Goal: Task Accomplishment & Management: Manage account settings

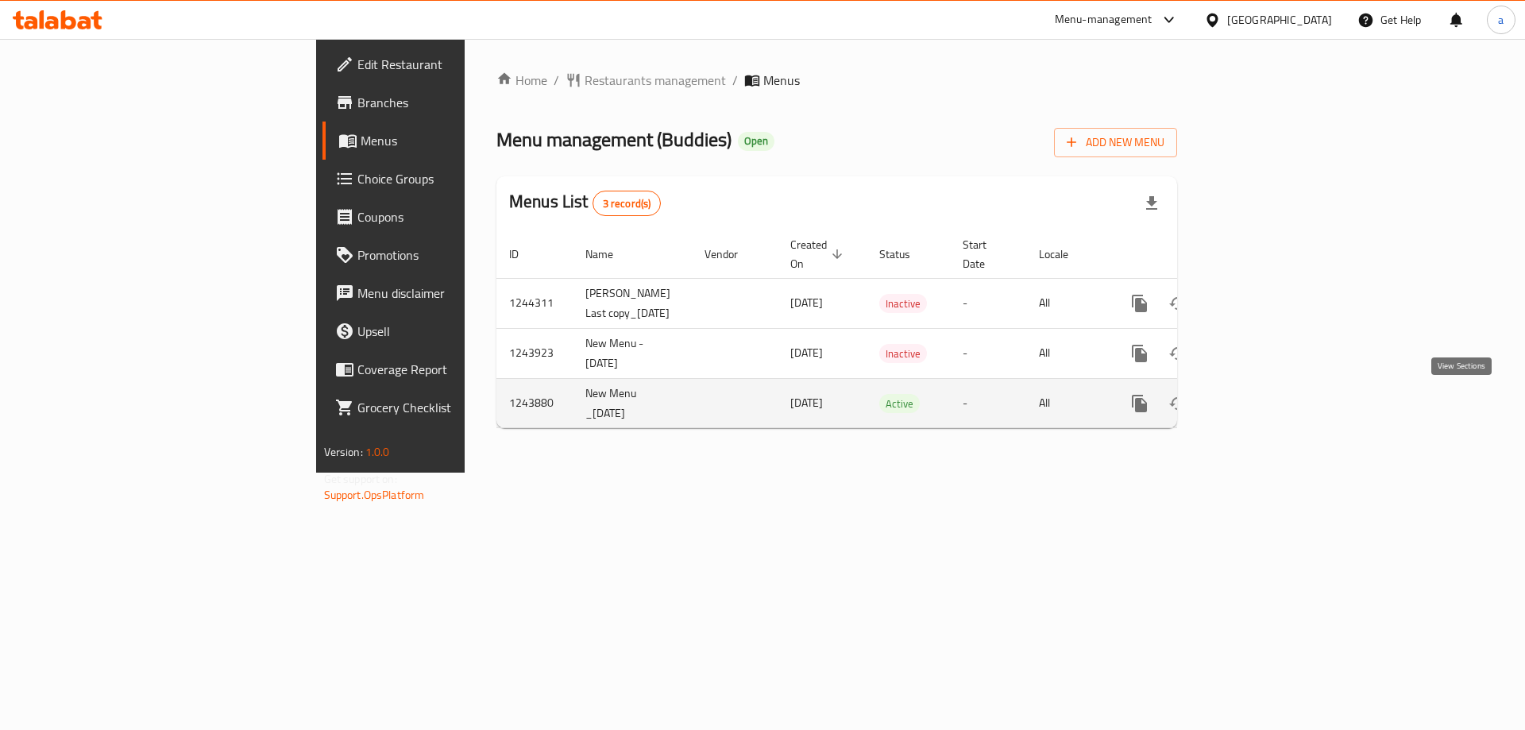
click at [1263, 395] on icon "enhanced table" at bounding box center [1253, 403] width 19 height 19
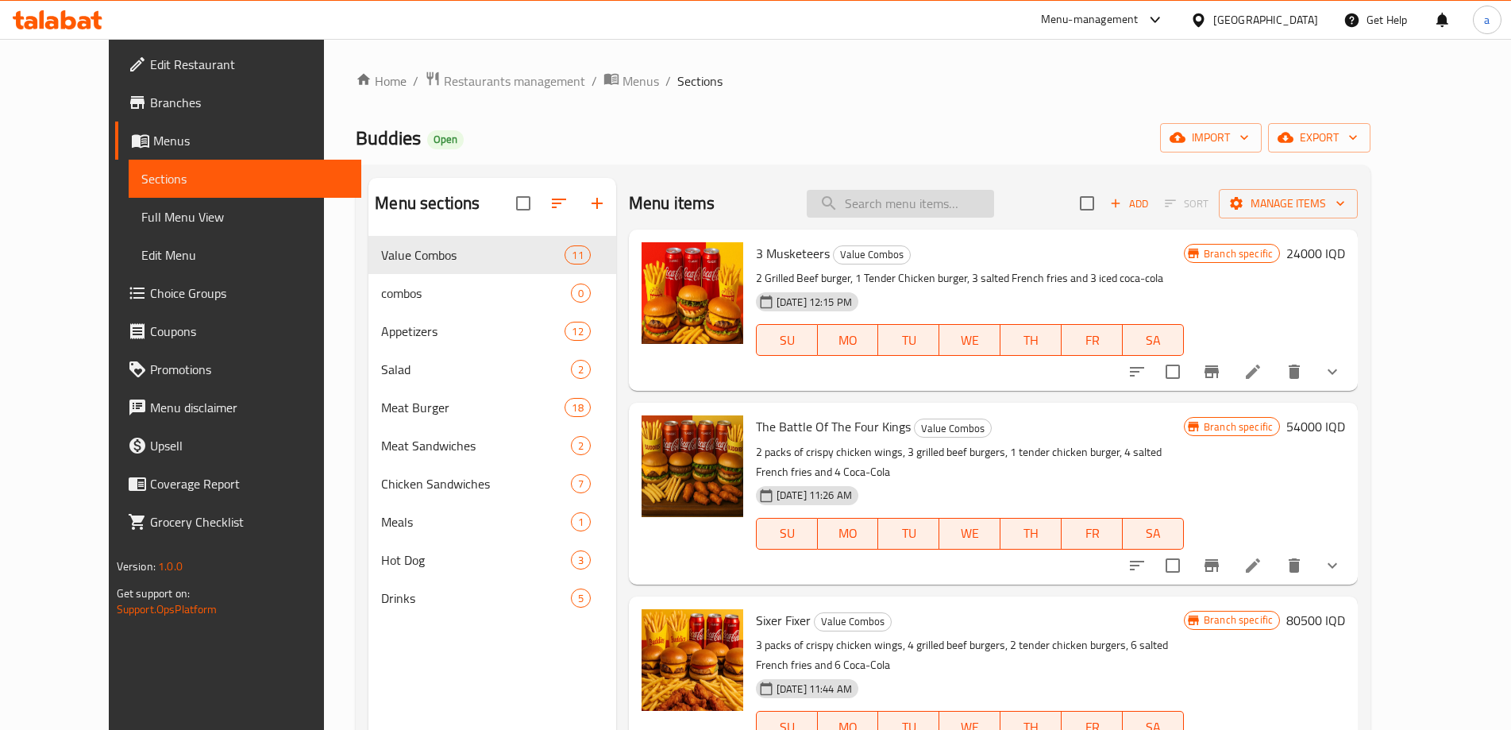
click at [920, 194] on input "search" at bounding box center [900, 204] width 187 height 28
click at [135, 226] on link "Full Menu View" at bounding box center [245, 217] width 233 height 38
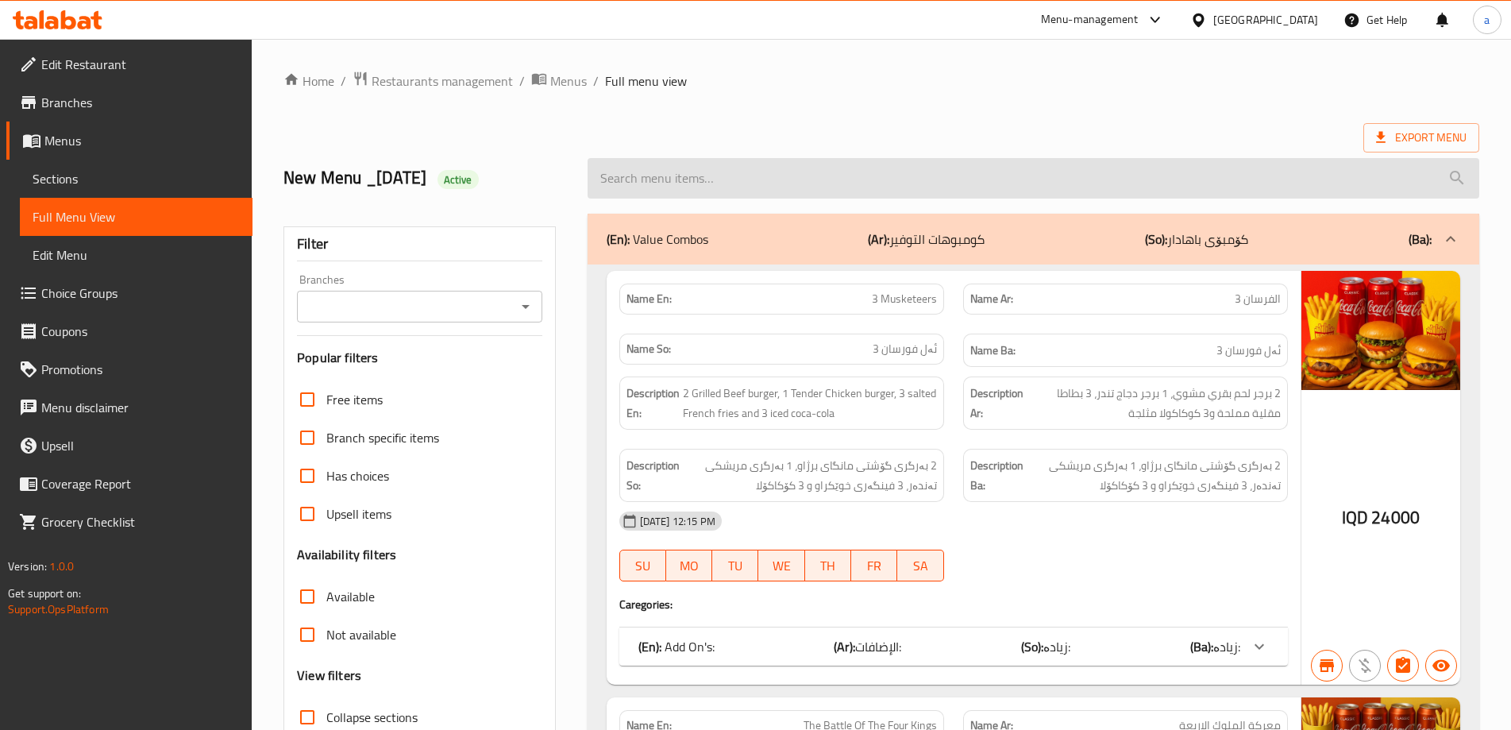
click at [855, 177] on input "search" at bounding box center [1034, 178] width 892 height 40
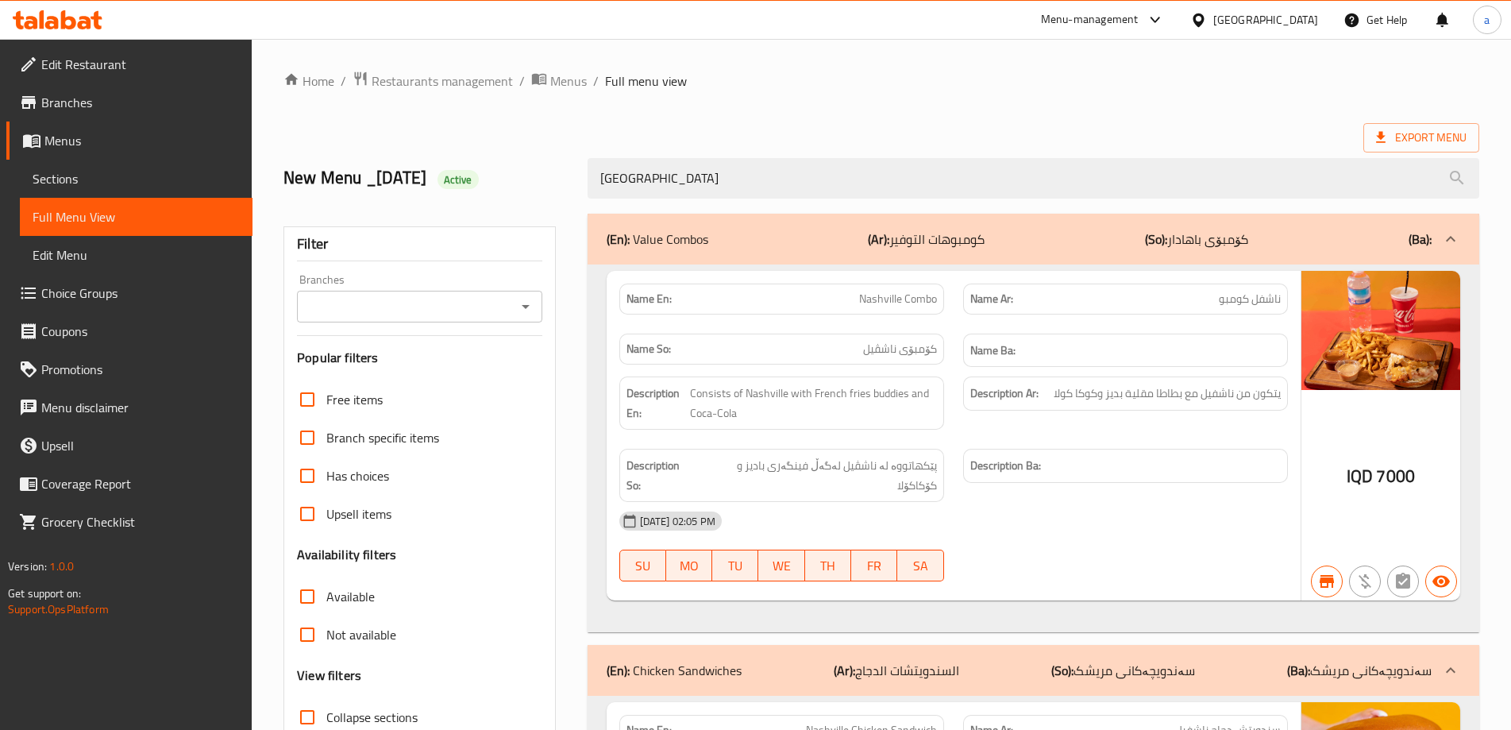
drag, startPoint x: 667, startPoint y: 175, endPoint x: 565, endPoint y: 180, distance: 102.5
click at [565, 180] on div "New Menu _01/08/2024 Active nashville" at bounding box center [881, 178] width 1215 height 71
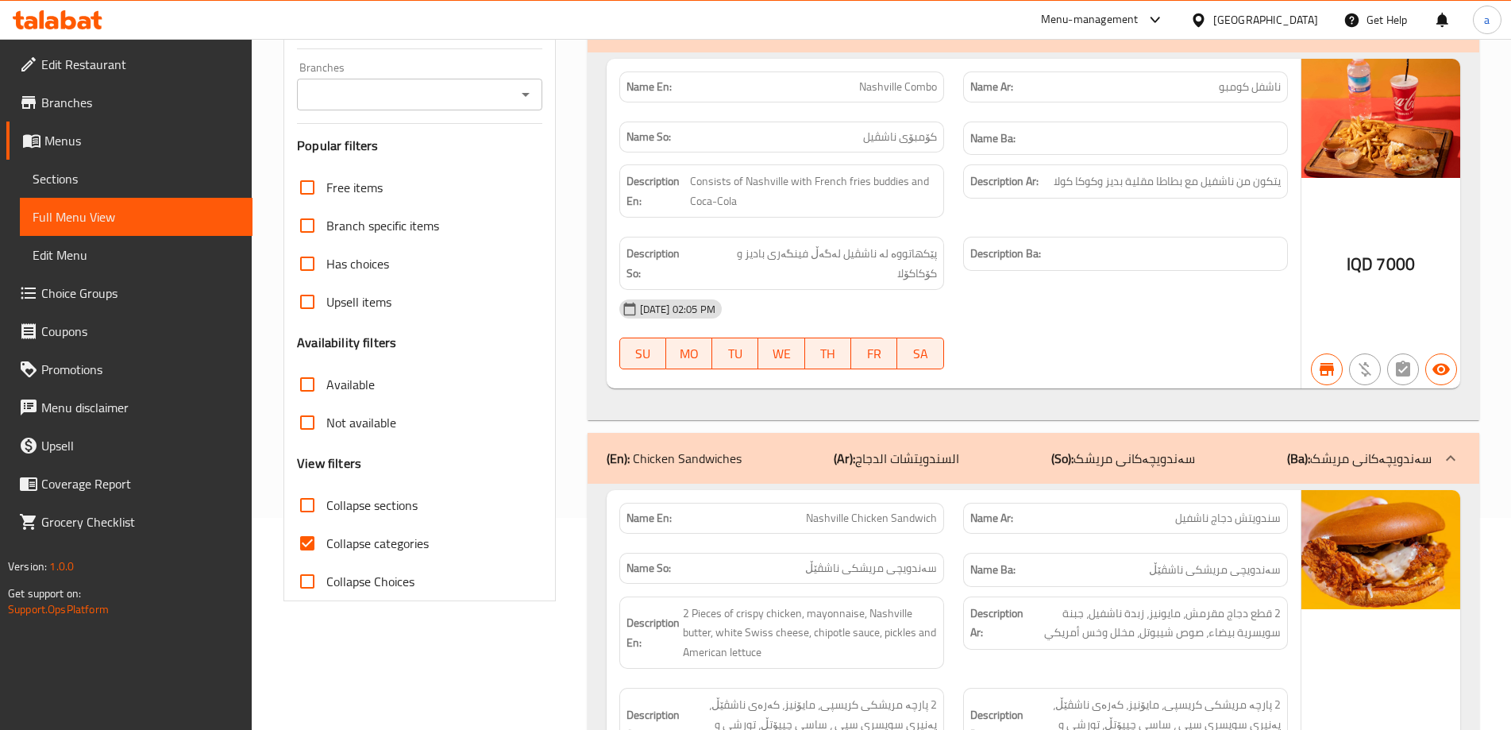
type input "nashville"
click at [357, 553] on span "Collapse categories" at bounding box center [377, 543] width 102 height 19
click at [326, 554] on input "Collapse categories" at bounding box center [307, 543] width 38 height 38
checkbox input "false"
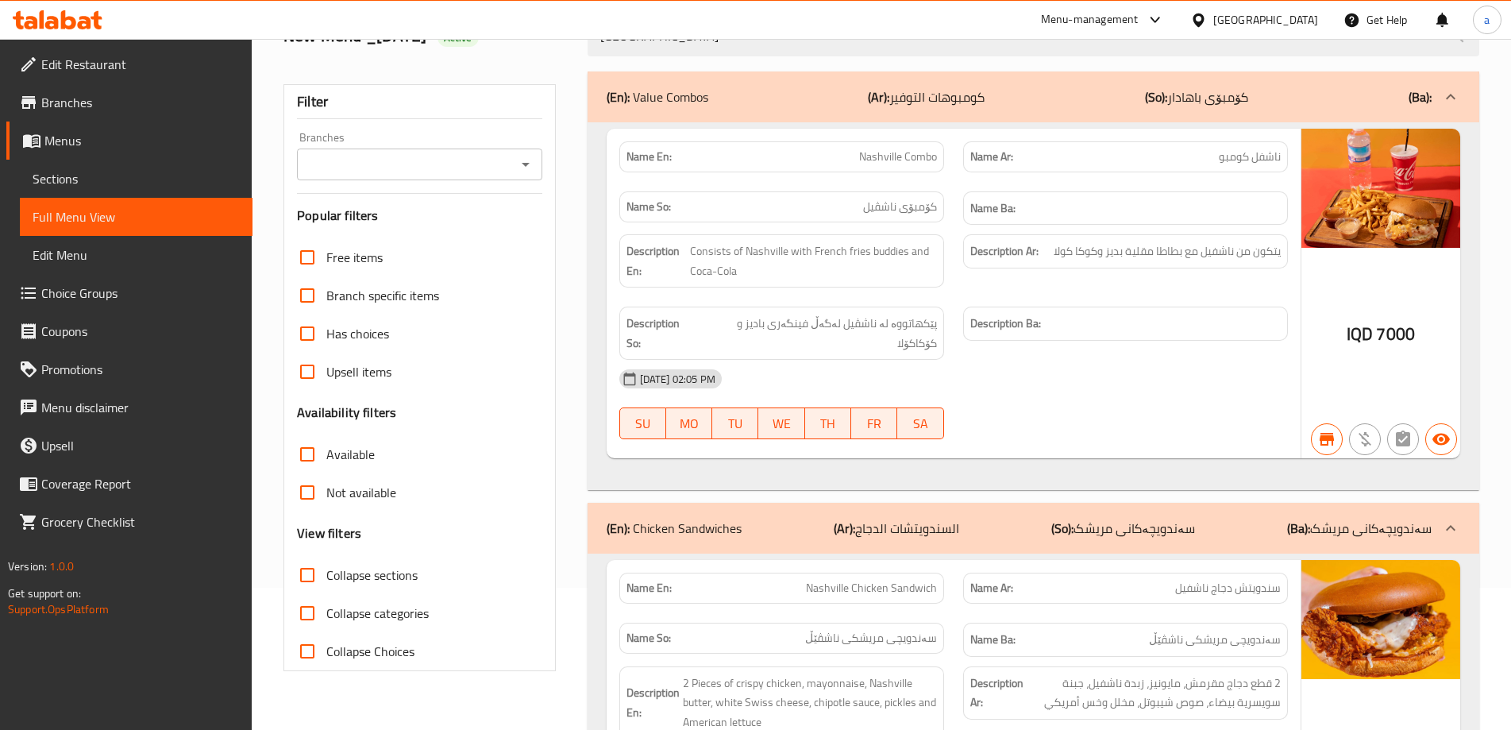
scroll to position [106, 0]
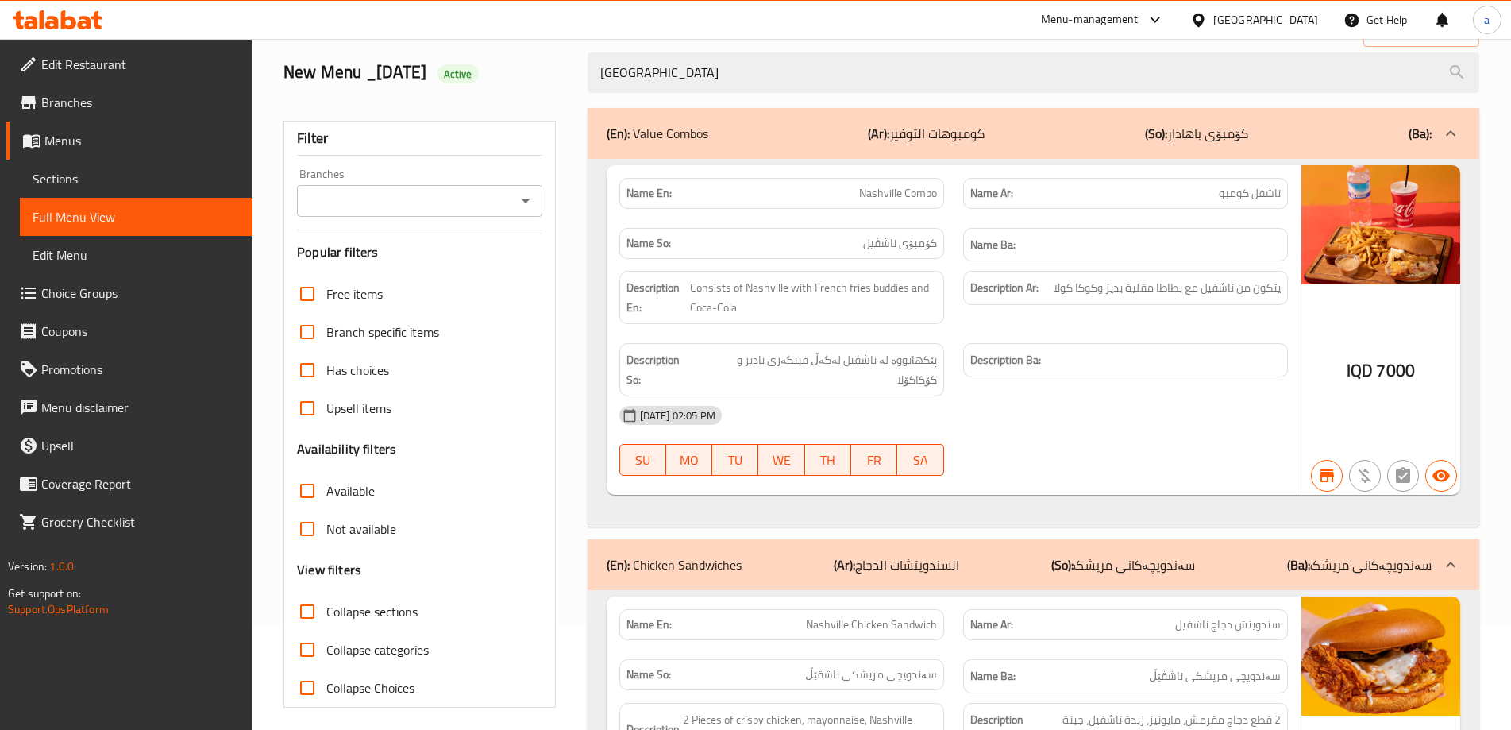
click at [870, 311] on span "Consists of Nashville with French fries buddies and Coca-Cola" at bounding box center [813, 297] width 247 height 39
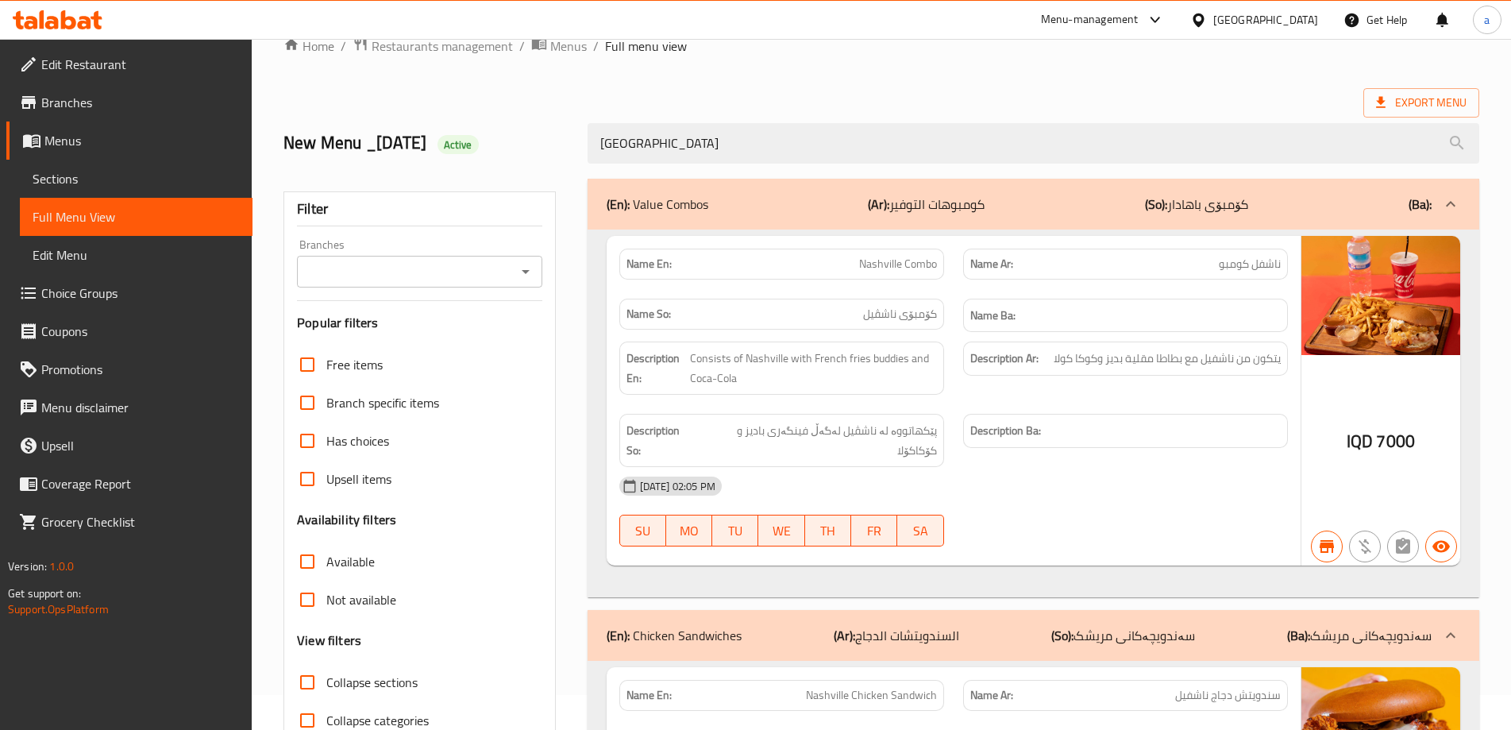
scroll to position [0, 0]
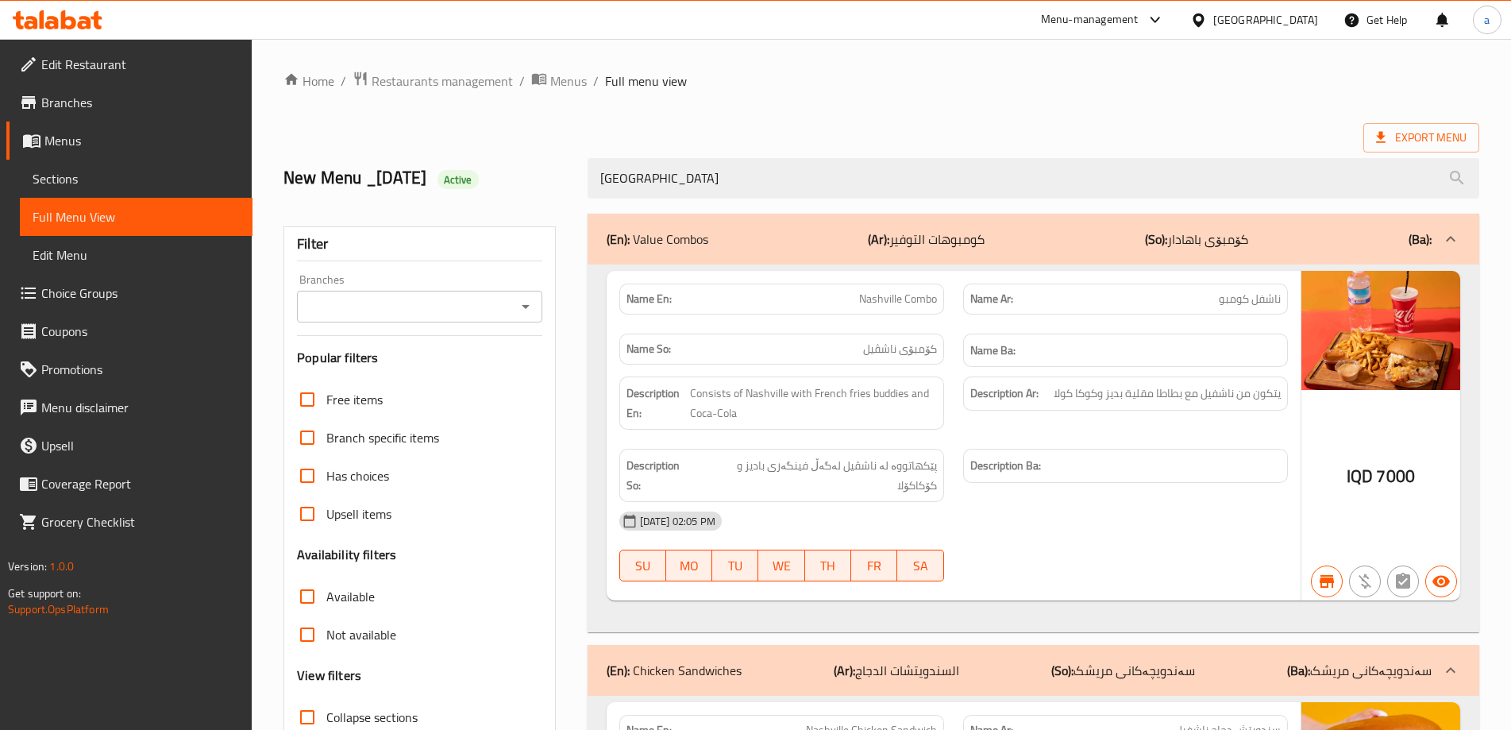
click at [905, 341] on span "کۆمبۆی ناشڤیل" at bounding box center [900, 349] width 74 height 17
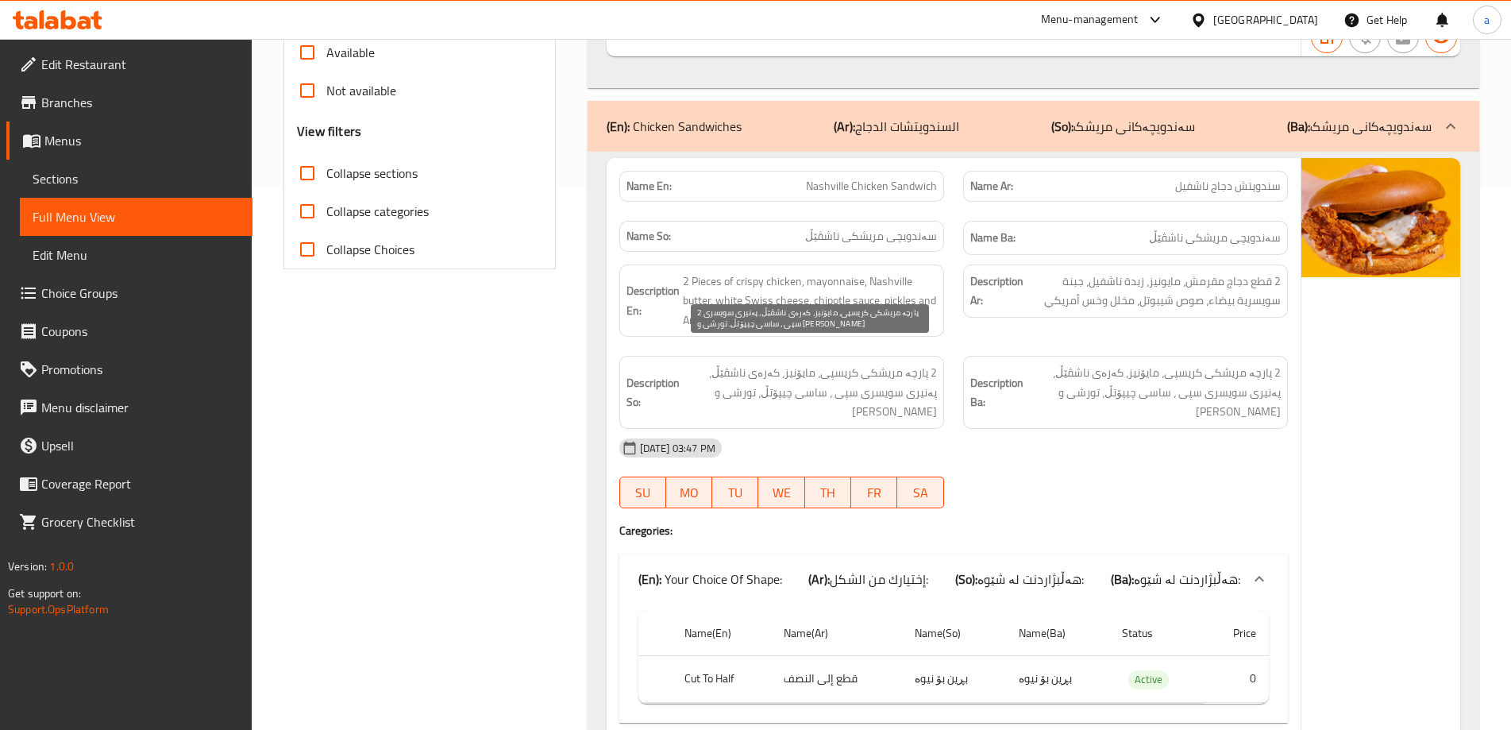
scroll to position [741, 0]
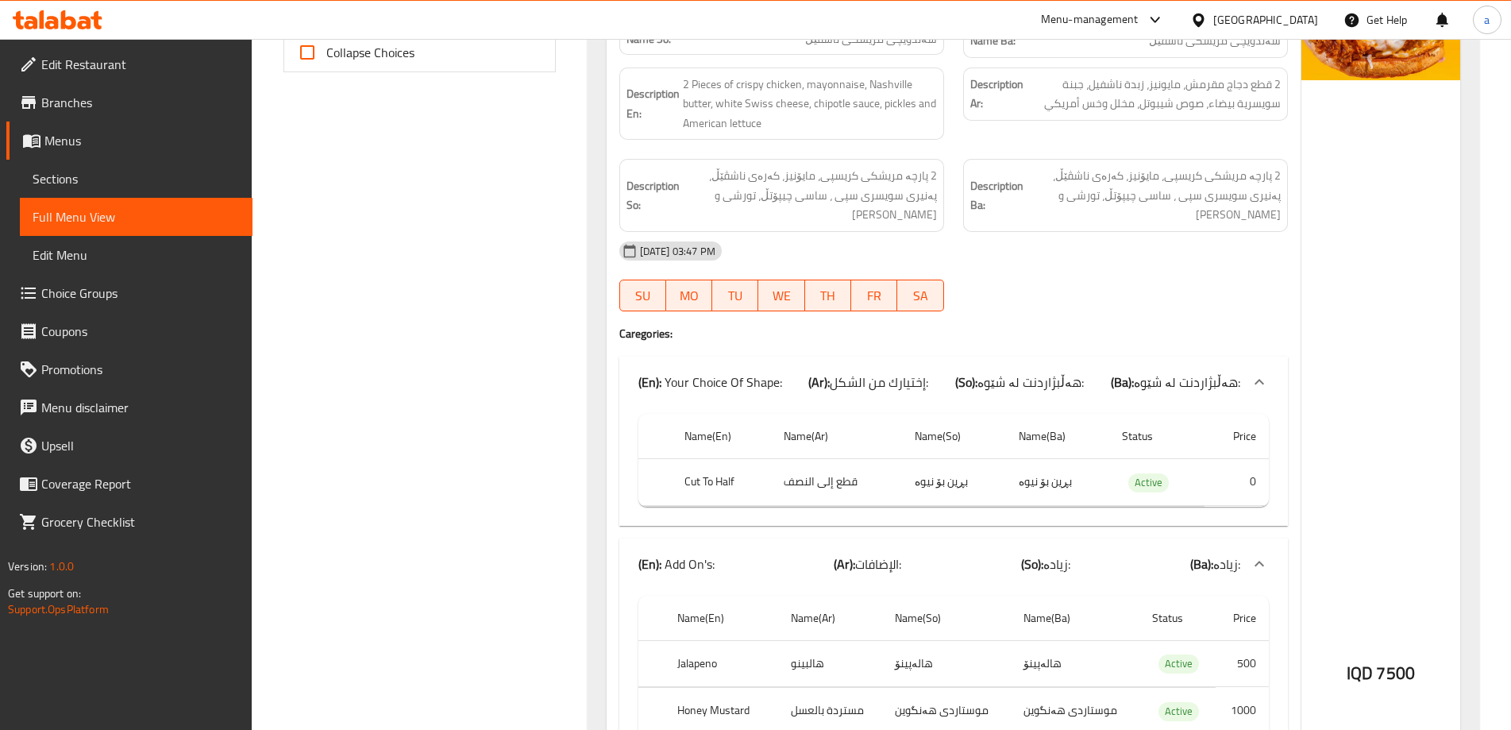
click at [76, 24] on icon at bounding box center [58, 19] width 90 height 19
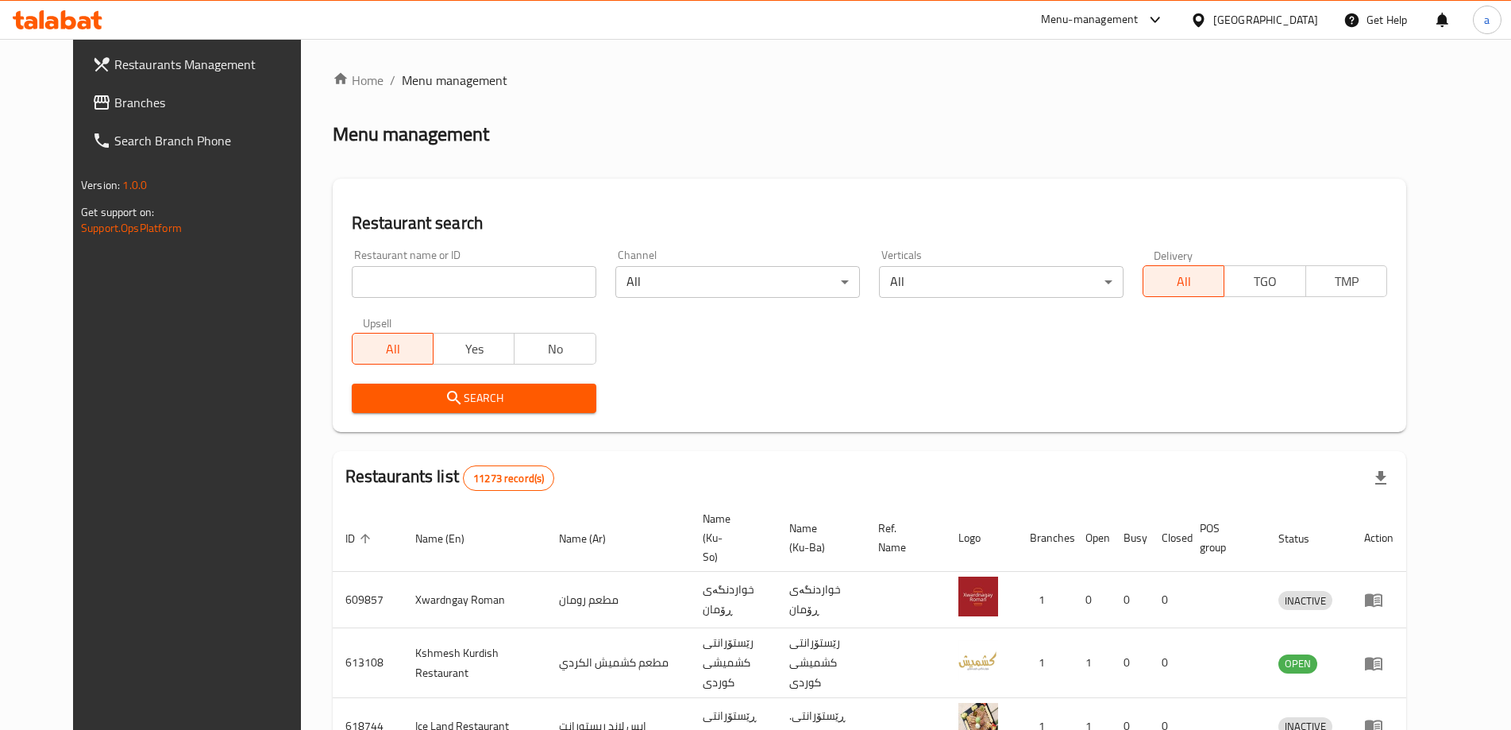
click at [497, 323] on div "All Yes No" at bounding box center [474, 341] width 245 height 48
click at [481, 286] on input "search" at bounding box center [474, 282] width 245 height 32
paste input "703932"
type input "703932"
click at [445, 393] on icon "submit" at bounding box center [454, 397] width 19 height 19
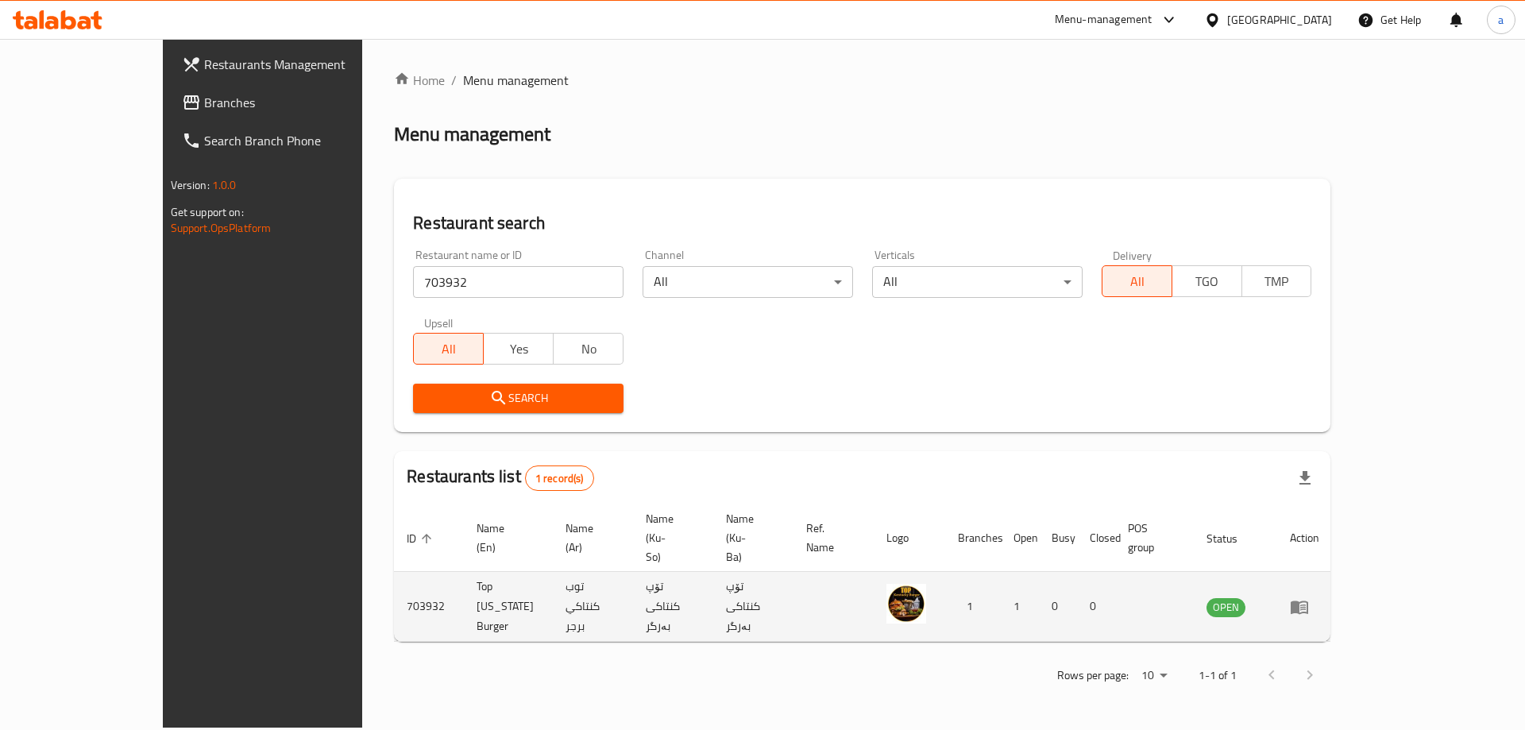
click at [1308, 600] on icon "enhanced table" at bounding box center [1298, 606] width 17 height 13
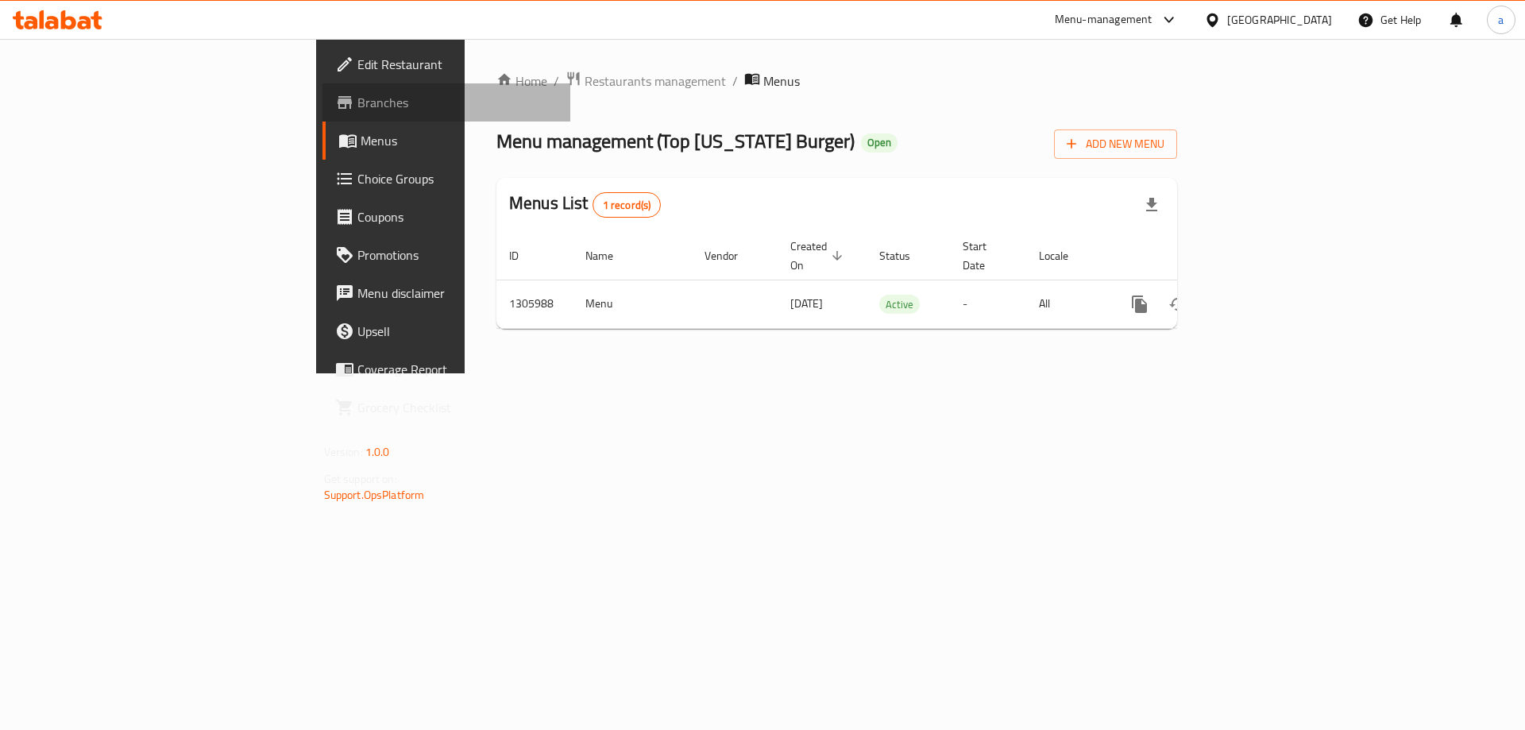
click at [335, 103] on span at bounding box center [346, 102] width 22 height 19
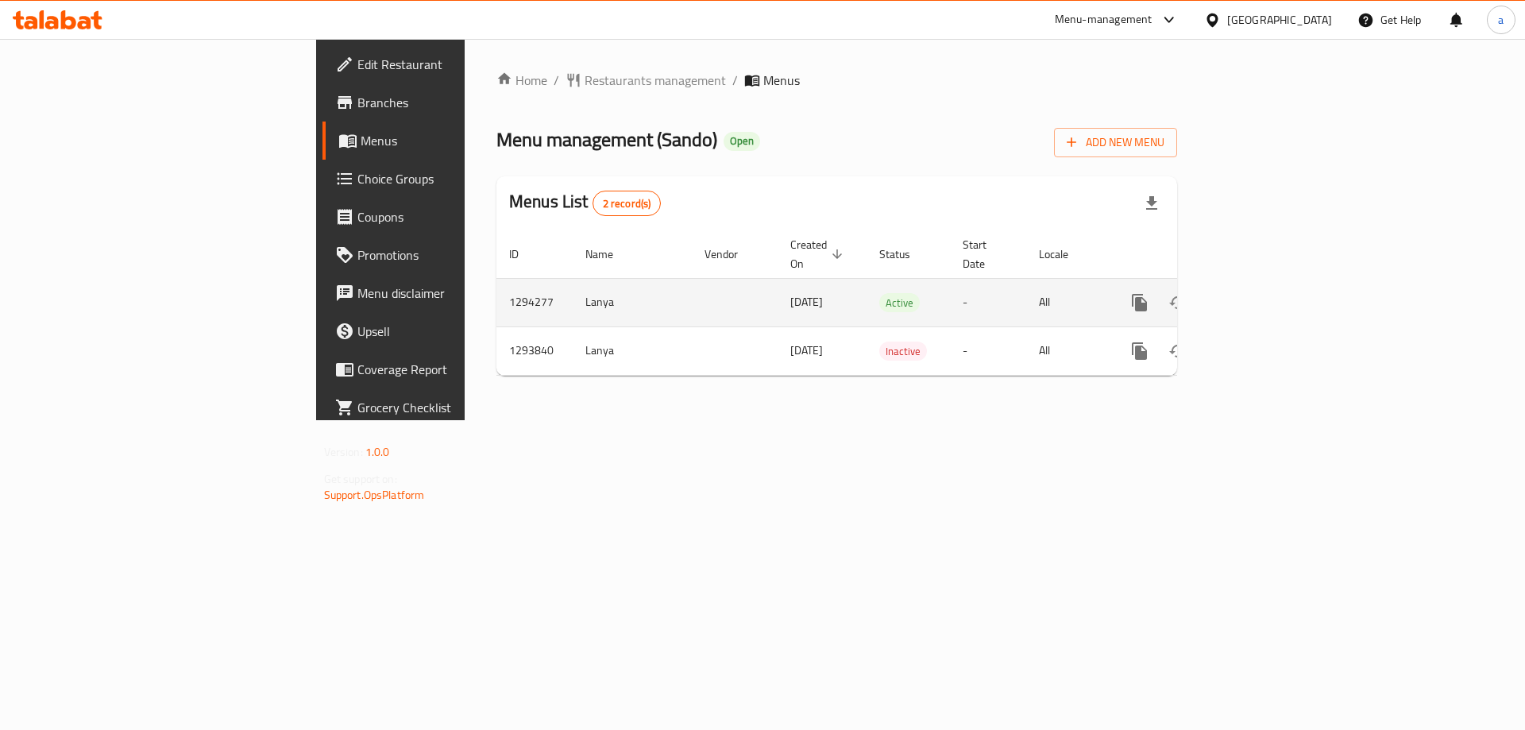
click at [1263, 293] on icon "enhanced table" at bounding box center [1253, 302] width 19 height 19
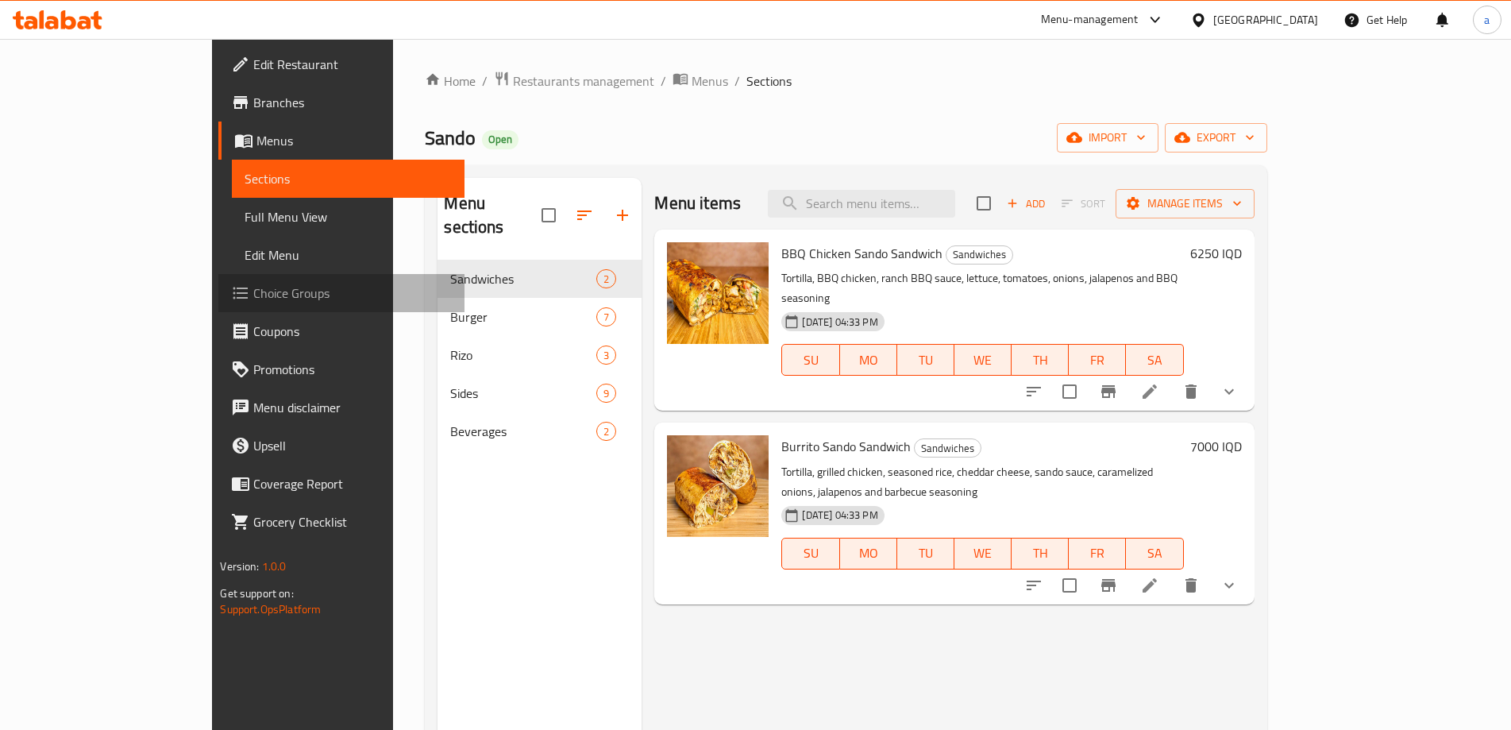
click at [253, 295] on span "Choice Groups" at bounding box center [352, 292] width 199 height 19
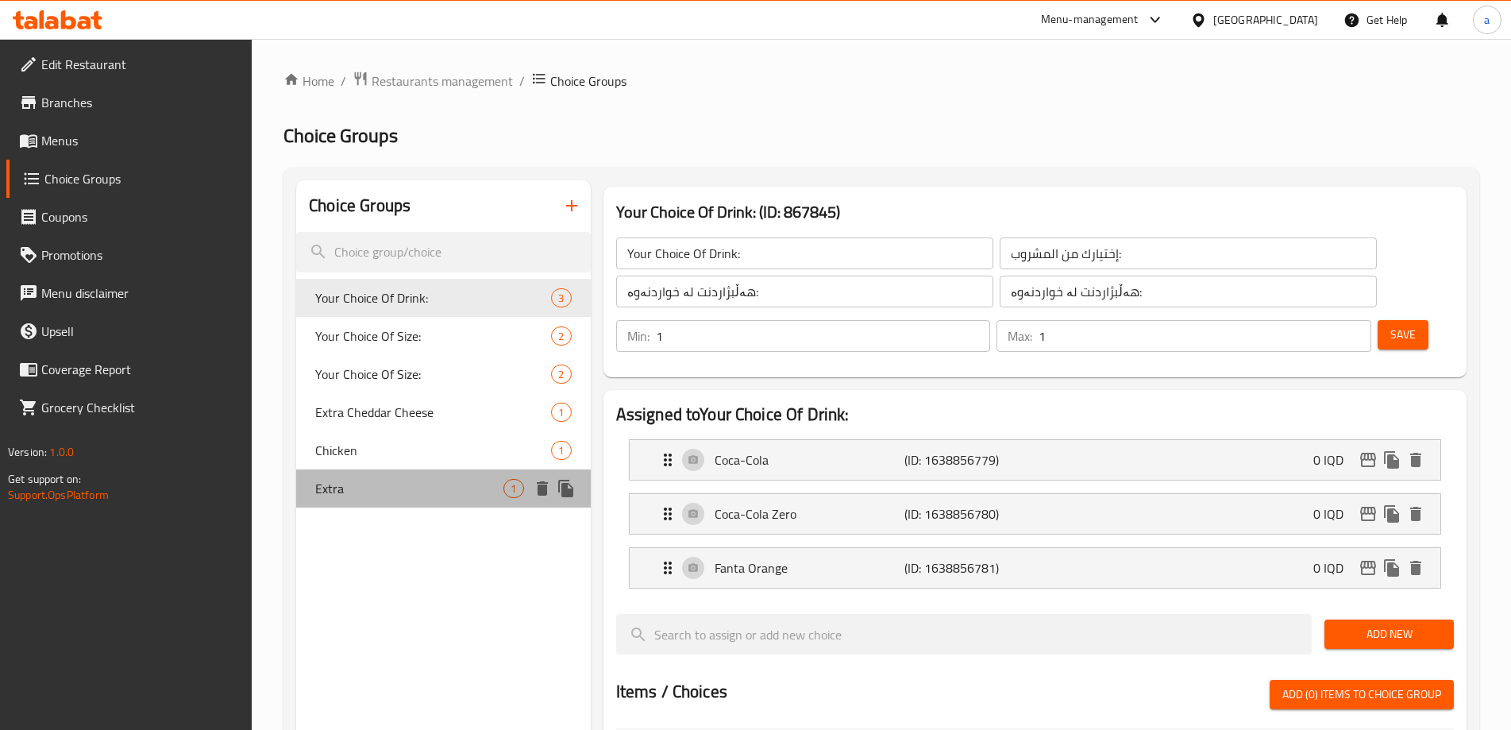
click at [402, 477] on div "Extra 1" at bounding box center [443, 488] width 294 height 38
type input "Extra"
type input "اضافي"
type input "زياده"
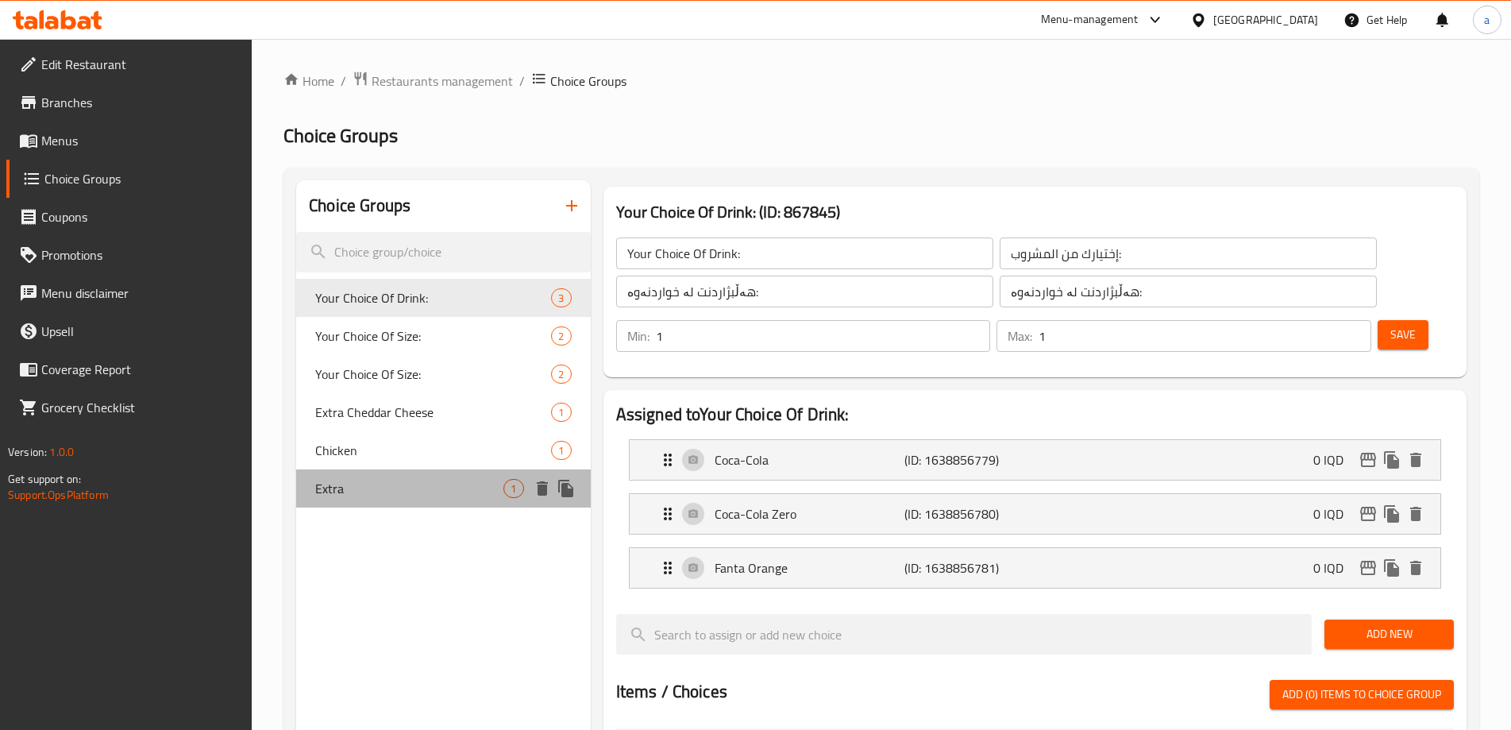
type input "0"
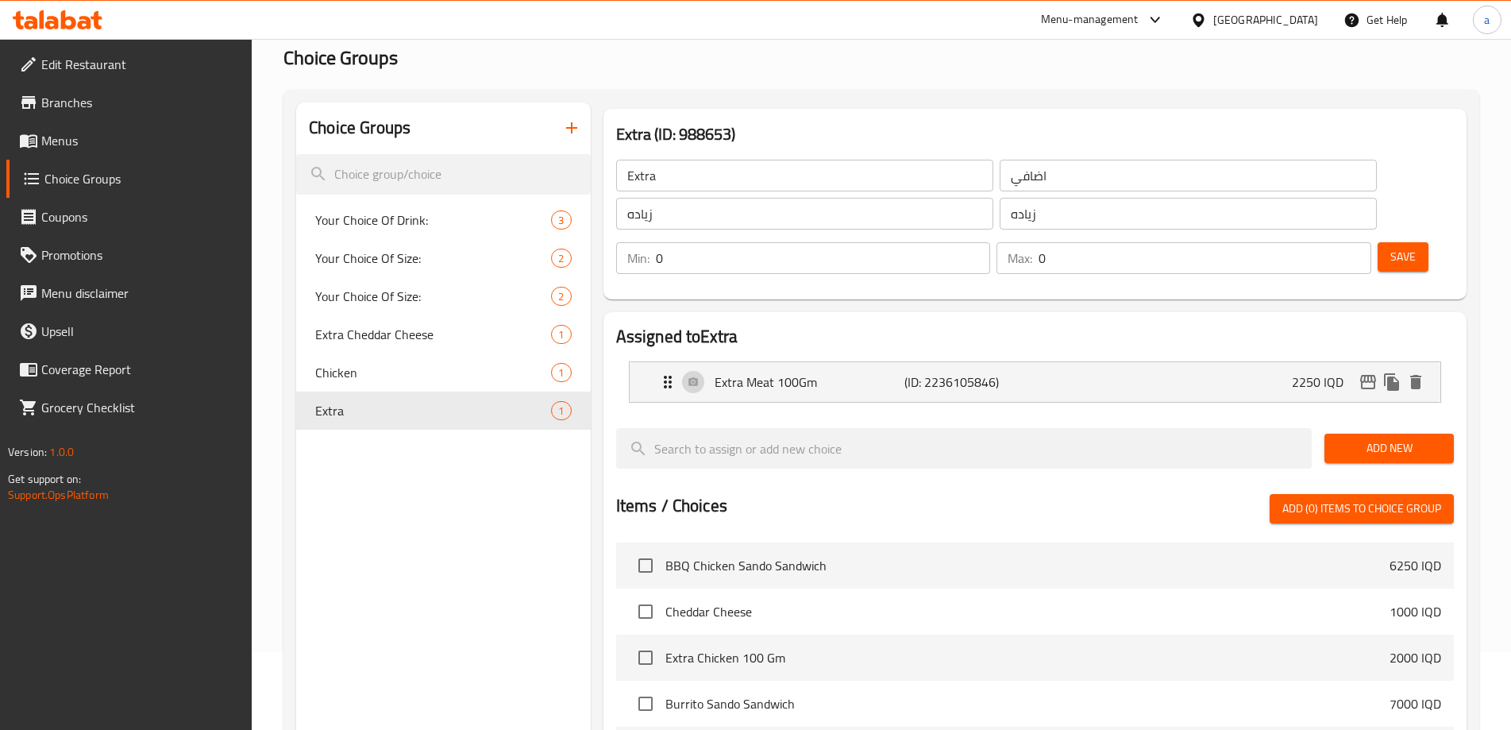
scroll to position [212, 0]
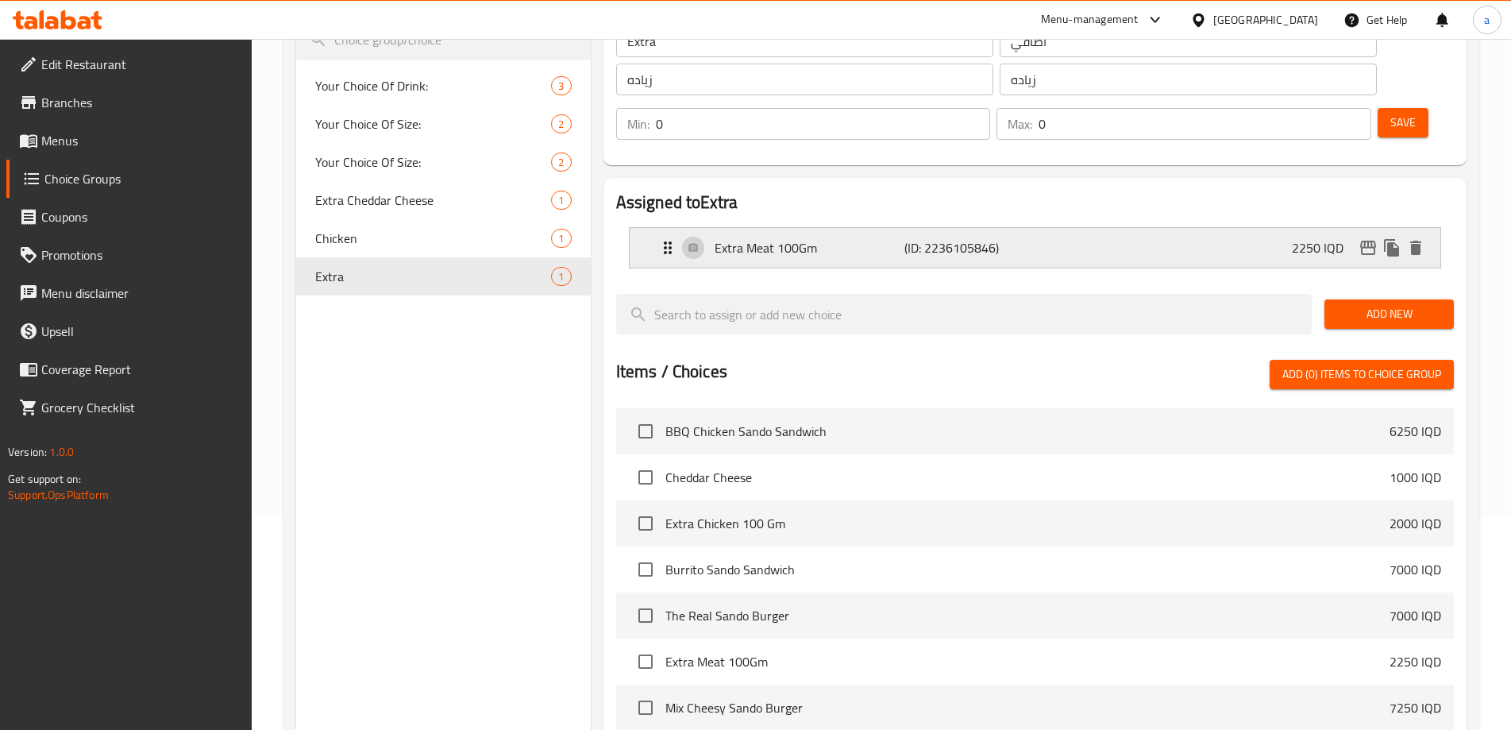
click at [843, 228] on div "Extra Meat 100Gm (ID: 2236105846) 2250 IQD" at bounding box center [1039, 248] width 763 height 40
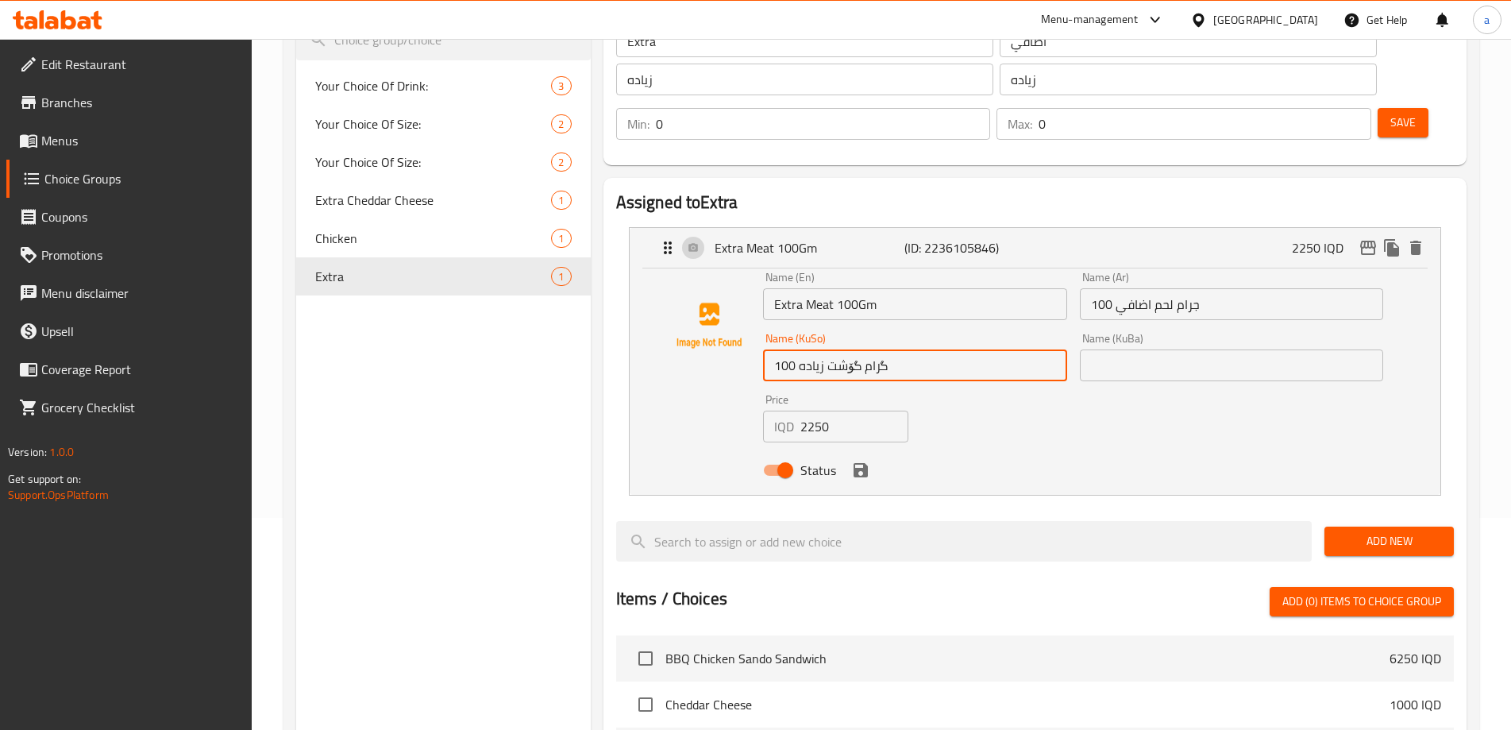
click at [831, 349] on input "100 گرام گۆشت زياده" at bounding box center [915, 365] width 304 height 32
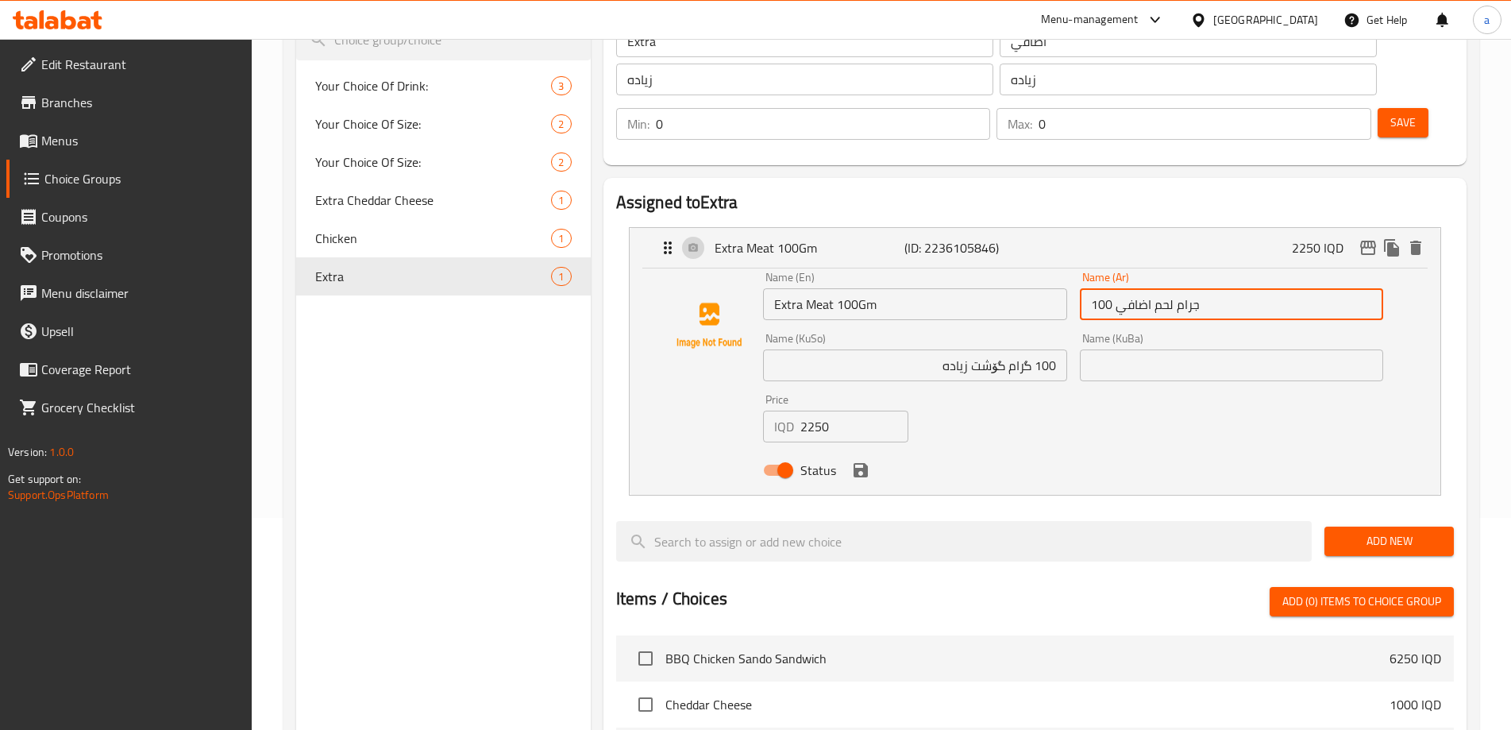
click at [1169, 288] on input "100 جرام لحم اضافي" at bounding box center [1232, 304] width 304 height 32
click at [364, 395] on div "Choice Groups Your Choice Of Drink: 3 Your Choice Of Size: 2 Your Choice Of Siz…" at bounding box center [443, 582] width 294 height 1228
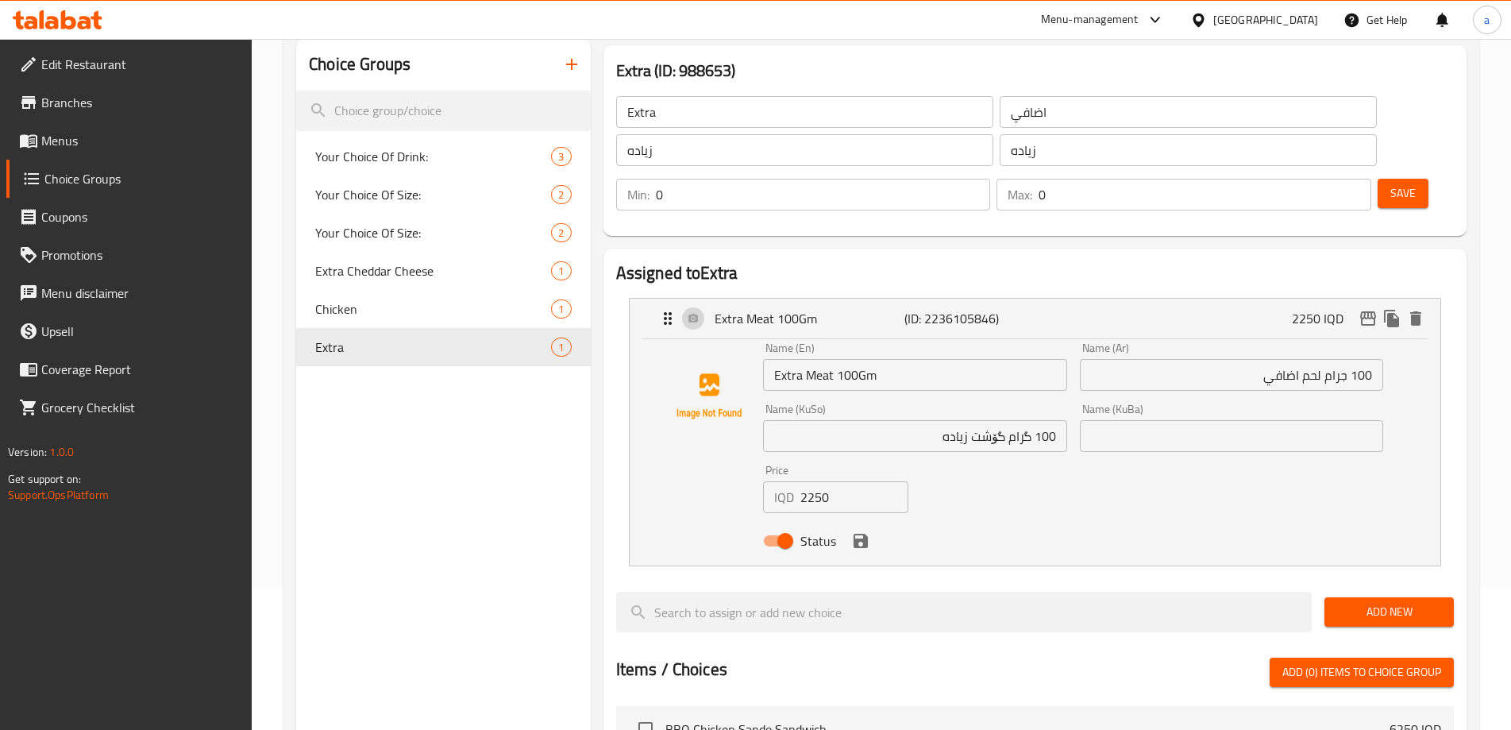
scroll to position [106, 0]
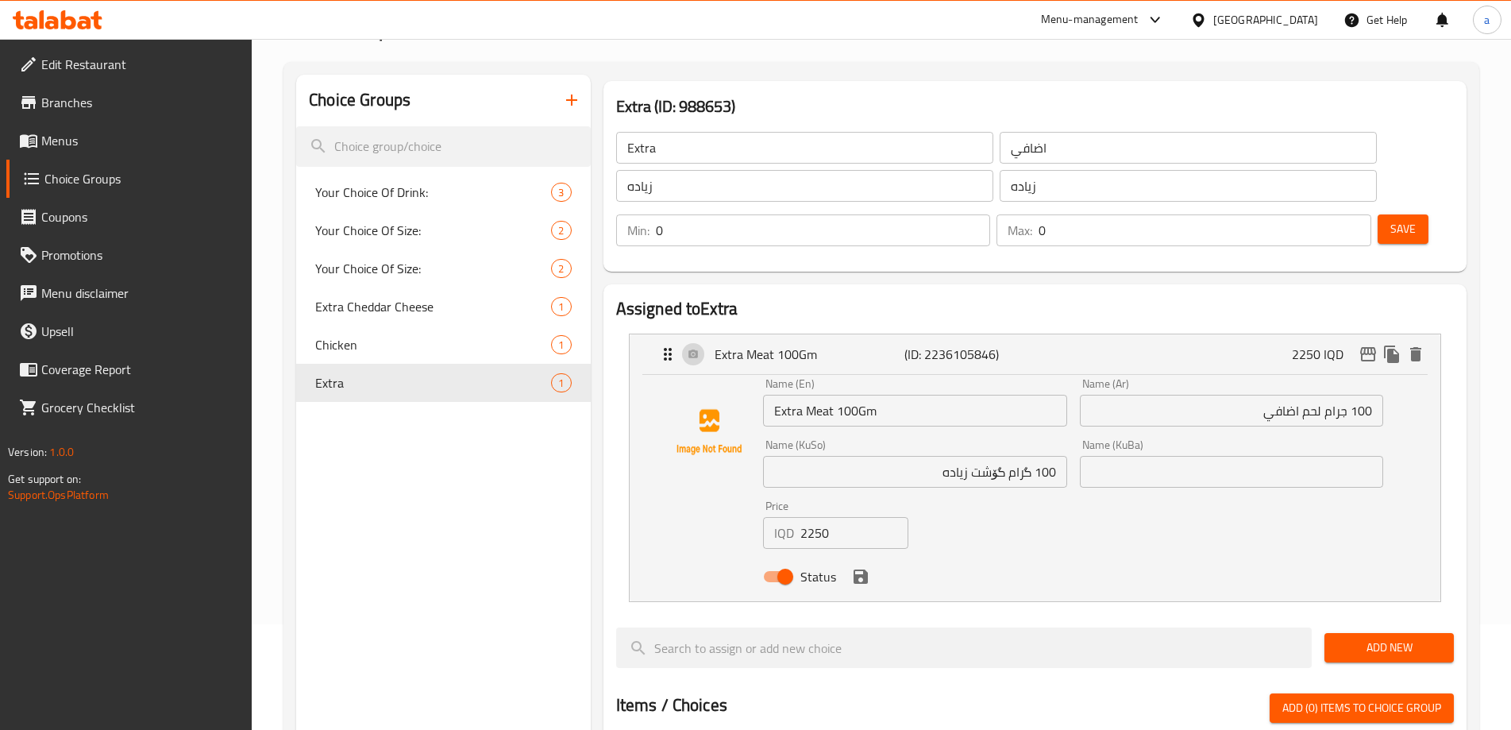
click at [93, 24] on icon at bounding box center [58, 19] width 90 height 19
